Goal: Information Seeking & Learning: Learn about a topic

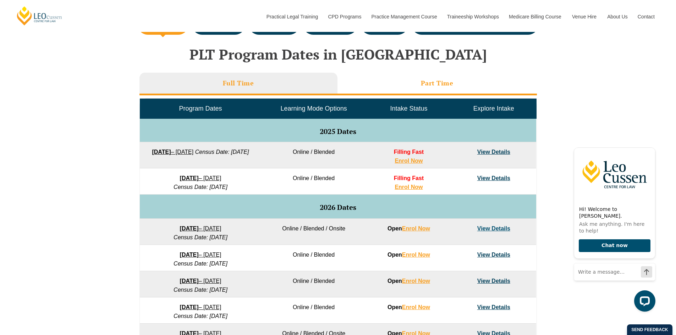
click at [450, 84] on h3 "Part Time" at bounding box center [437, 83] width 33 height 8
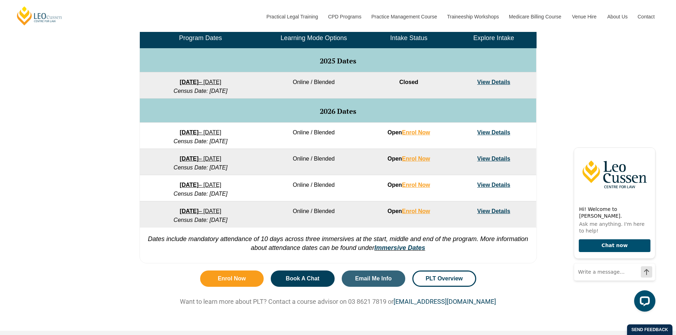
scroll to position [355, 0]
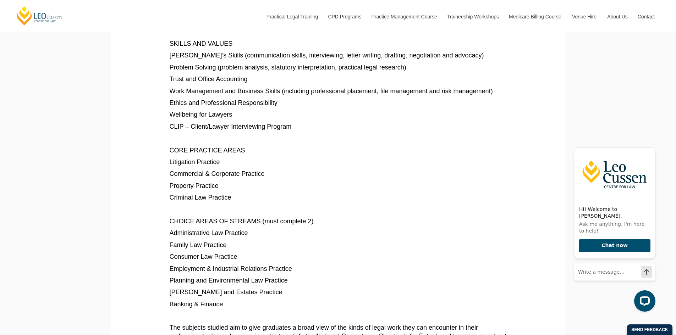
scroll to position [426, 0]
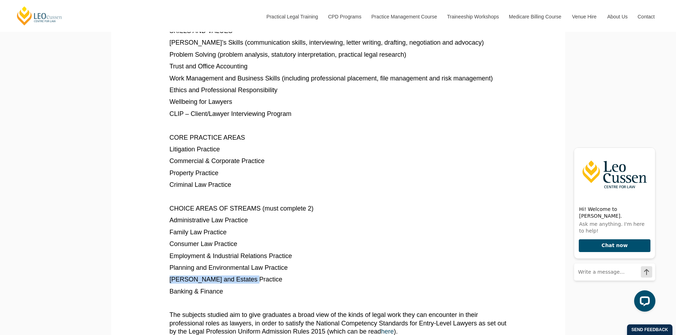
drag, startPoint x: 265, startPoint y: 279, endPoint x: 165, endPoint y: 281, distance: 100.1
click at [165, 281] on section "An important step on the path to becoming a practising lawyer is the completion…" at bounding box center [338, 89] width 444 height 721
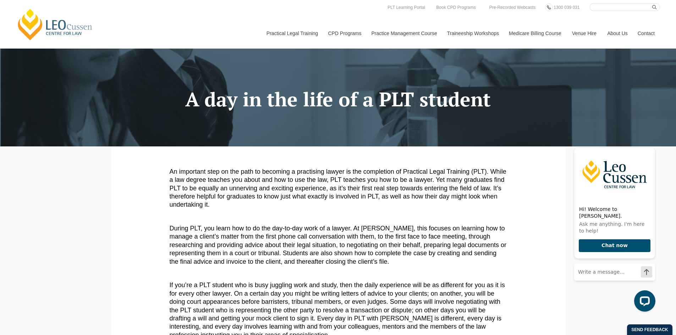
scroll to position [0, 0]
